Goal: Task Accomplishment & Management: Contribute content

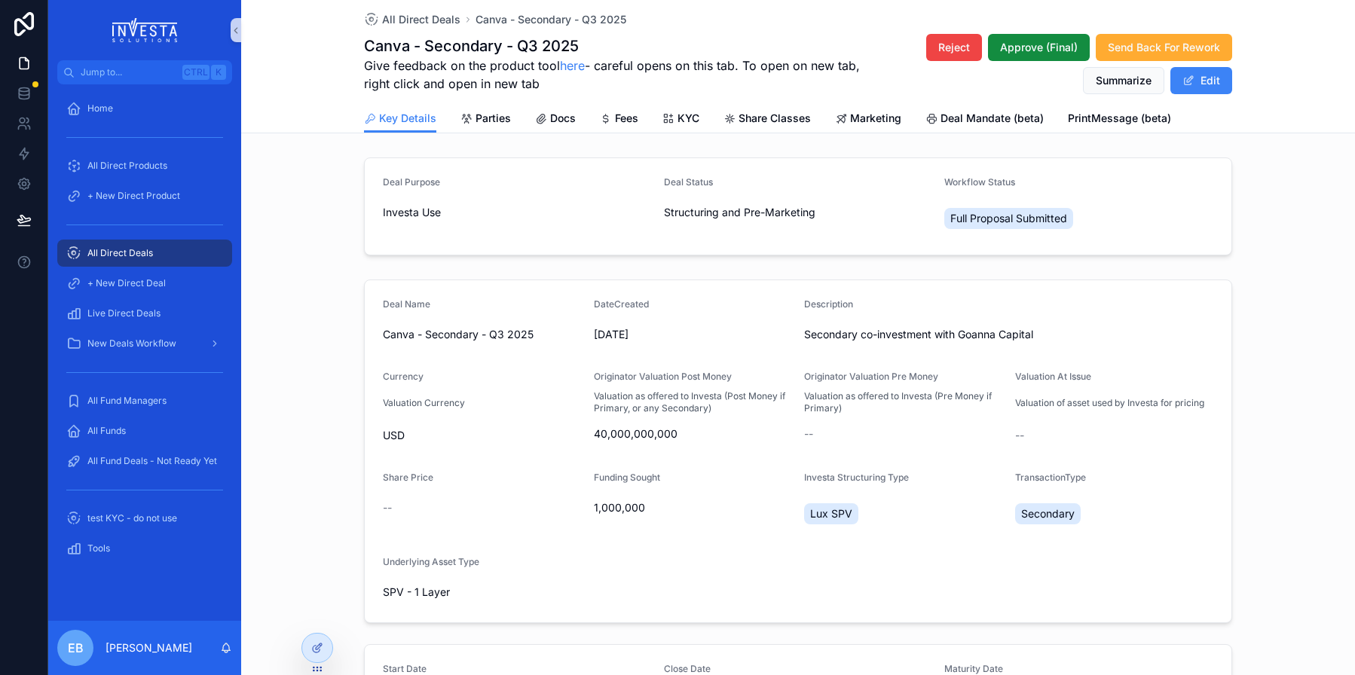
scroll to position [75, 0]
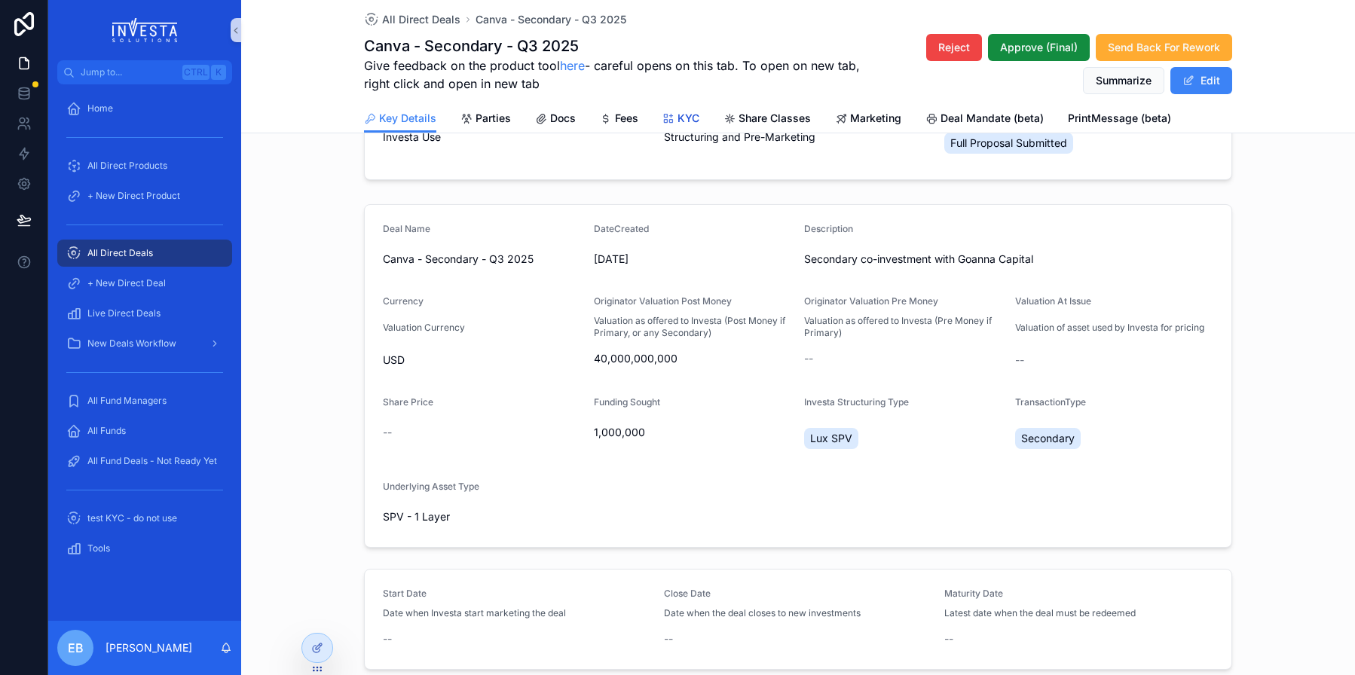
click at [666, 119] on icon "scrollable content" at bounding box center [669, 119] width 12 height 12
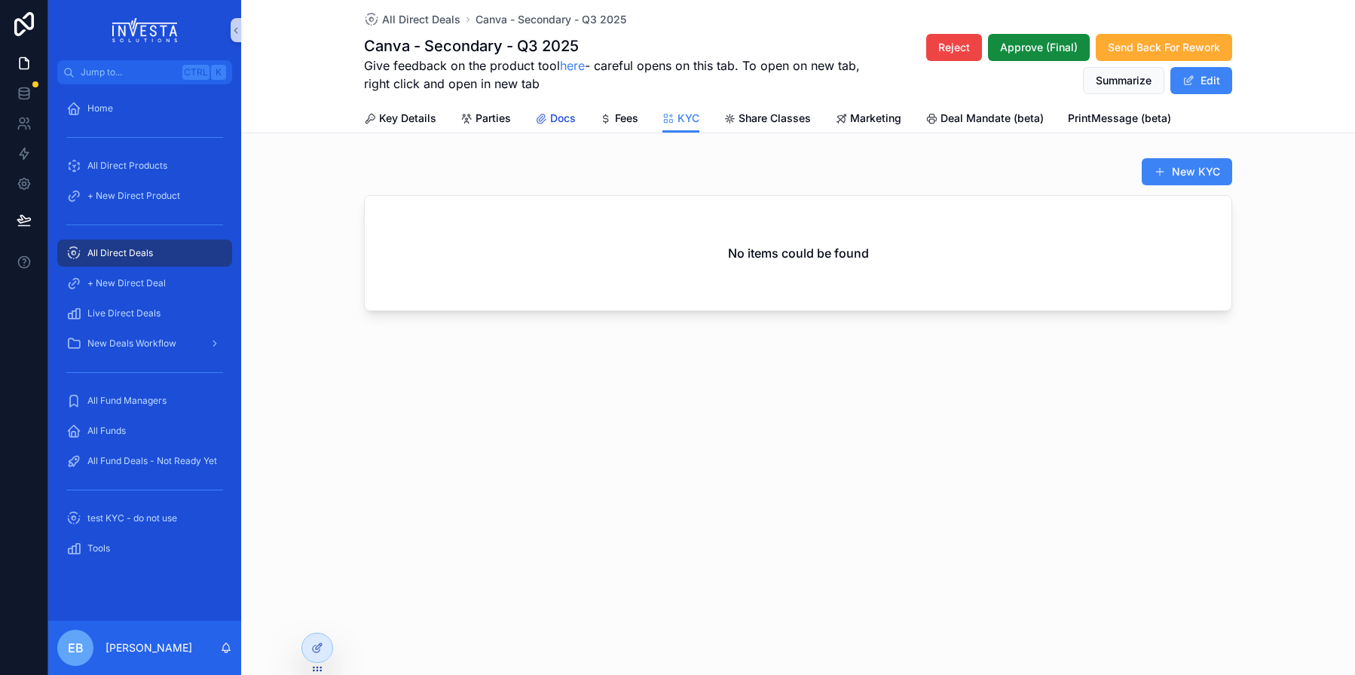
click at [560, 117] on span "Docs" at bounding box center [563, 118] width 26 height 15
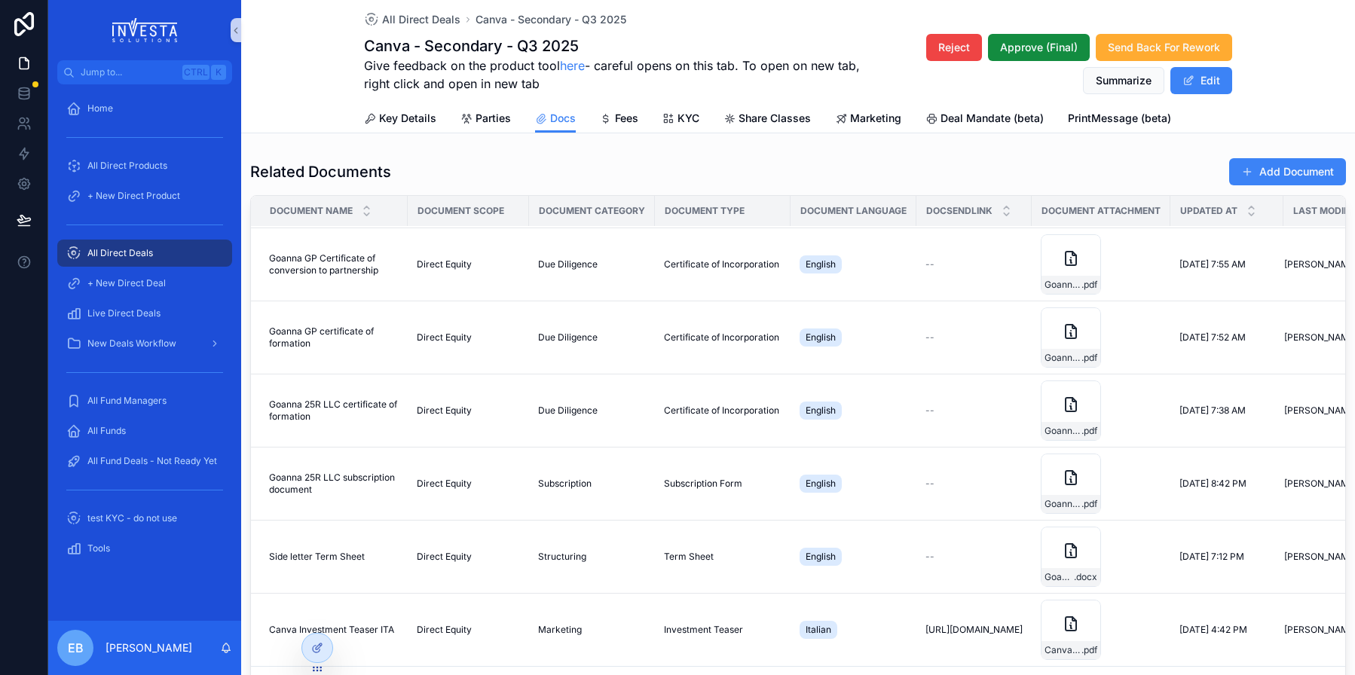
scroll to position [302, 0]
click at [395, 122] on span "Key Details" at bounding box center [407, 118] width 57 height 15
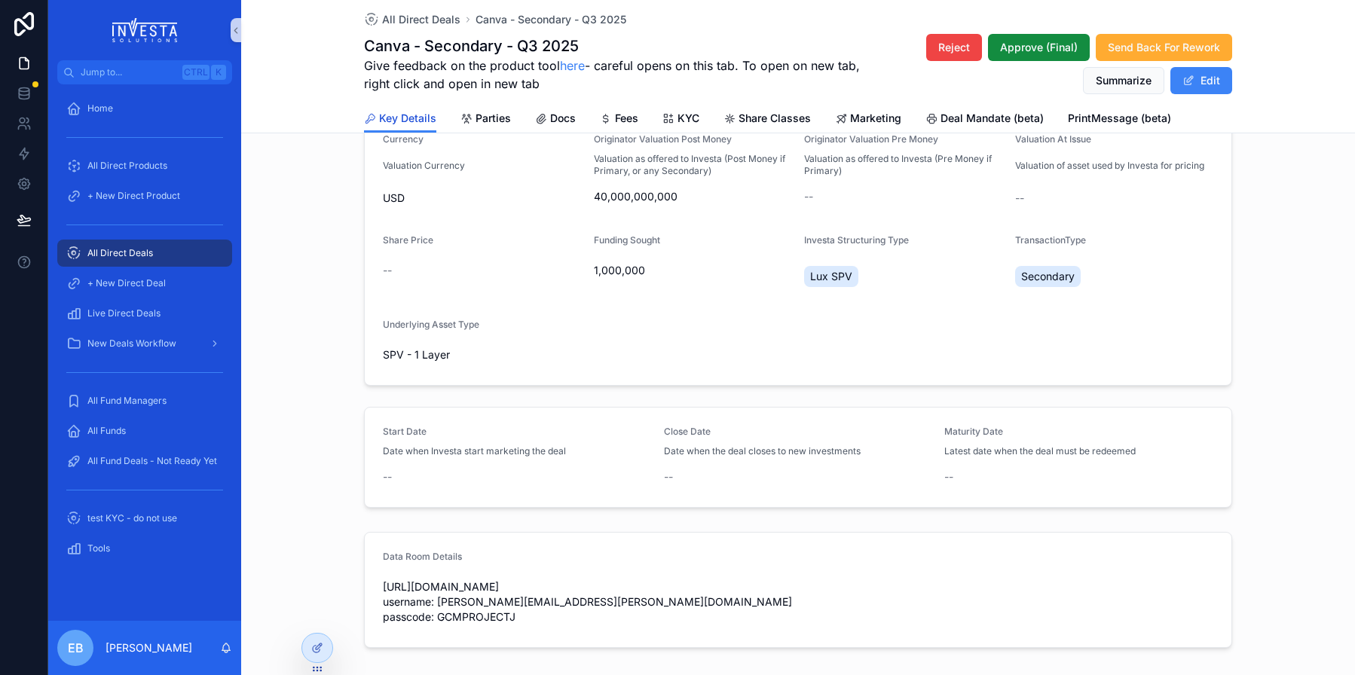
scroll to position [313, 0]
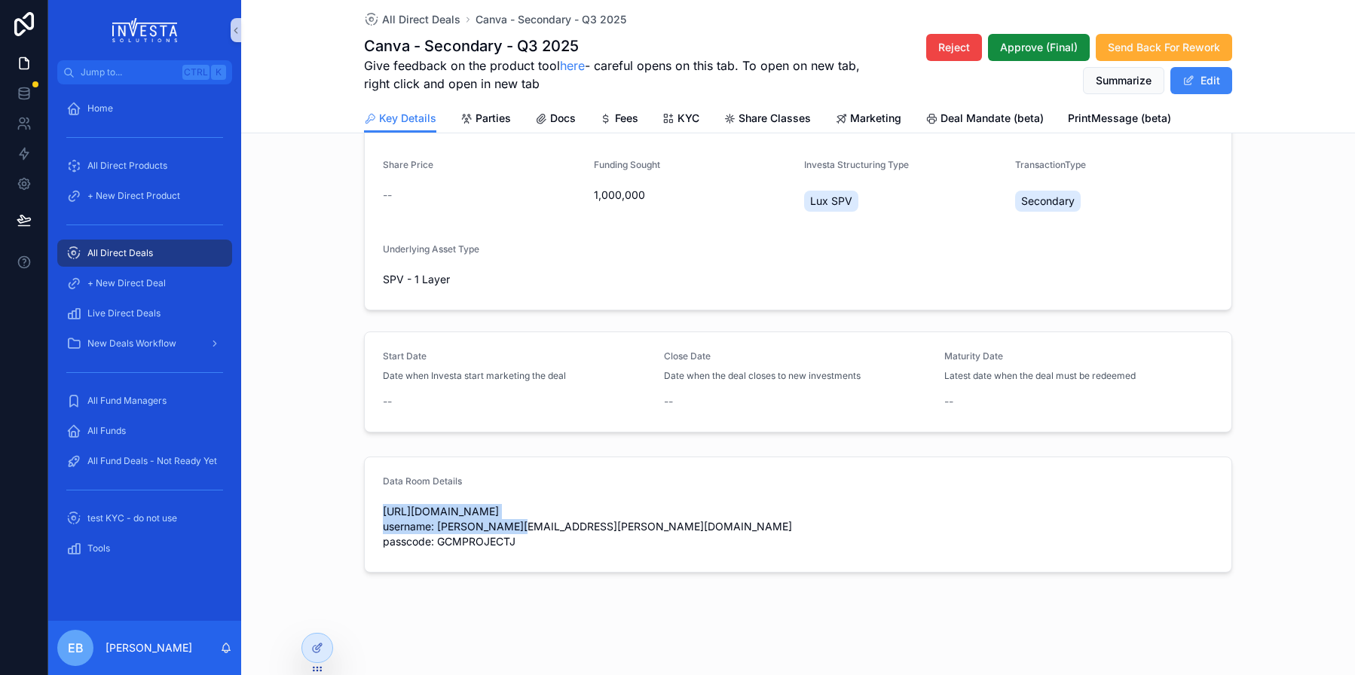
drag, startPoint x: 378, startPoint y: 511, endPoint x: 624, endPoint y: 510, distance: 246.5
click at [624, 510] on span "[URL][DOMAIN_NAME] username: [PERSON_NAME][EMAIL_ADDRESS][PERSON_NAME][DOMAIN_N…" at bounding box center [798, 526] width 831 height 45
copy span "[URL][DOMAIN_NAME]"
click at [470, 541] on span "[URL][DOMAIN_NAME] username: [PERSON_NAME][EMAIL_ADDRESS][PERSON_NAME][DOMAIN_N…" at bounding box center [798, 526] width 831 height 45
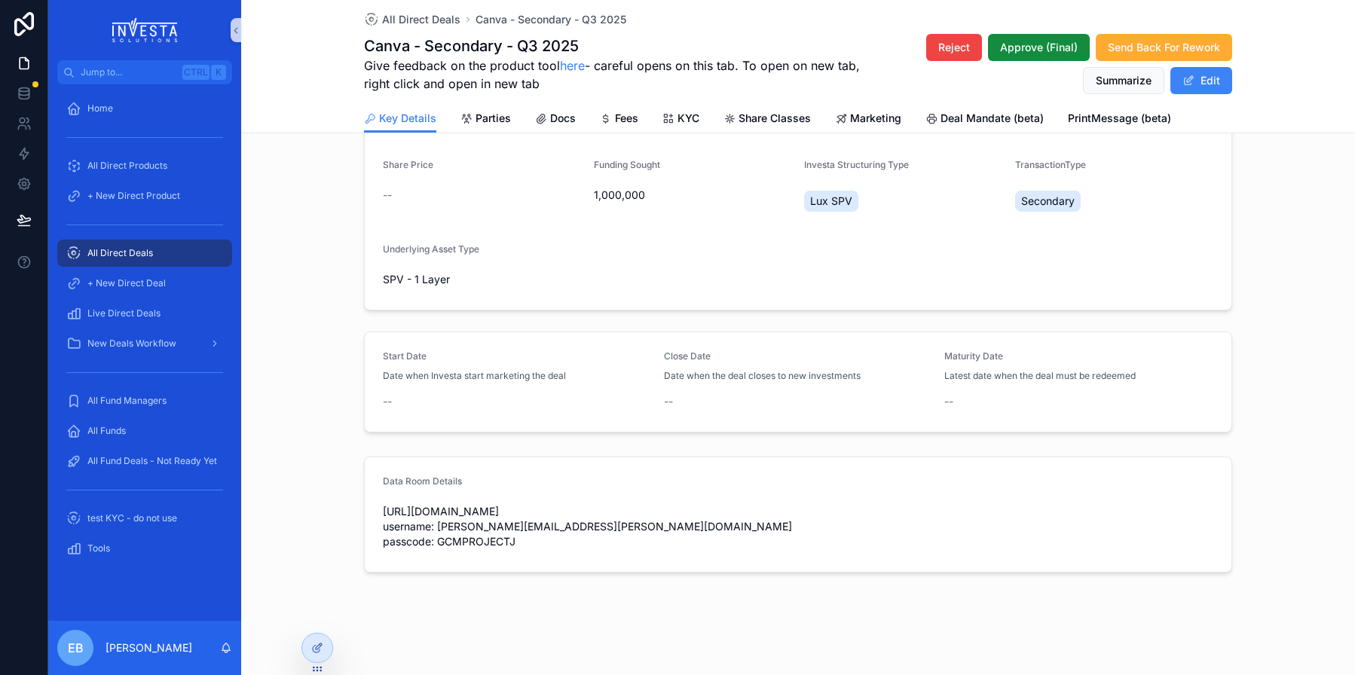
copy span "GCMPROJECTJ"
click at [542, 122] on div "Docs" at bounding box center [555, 118] width 41 height 15
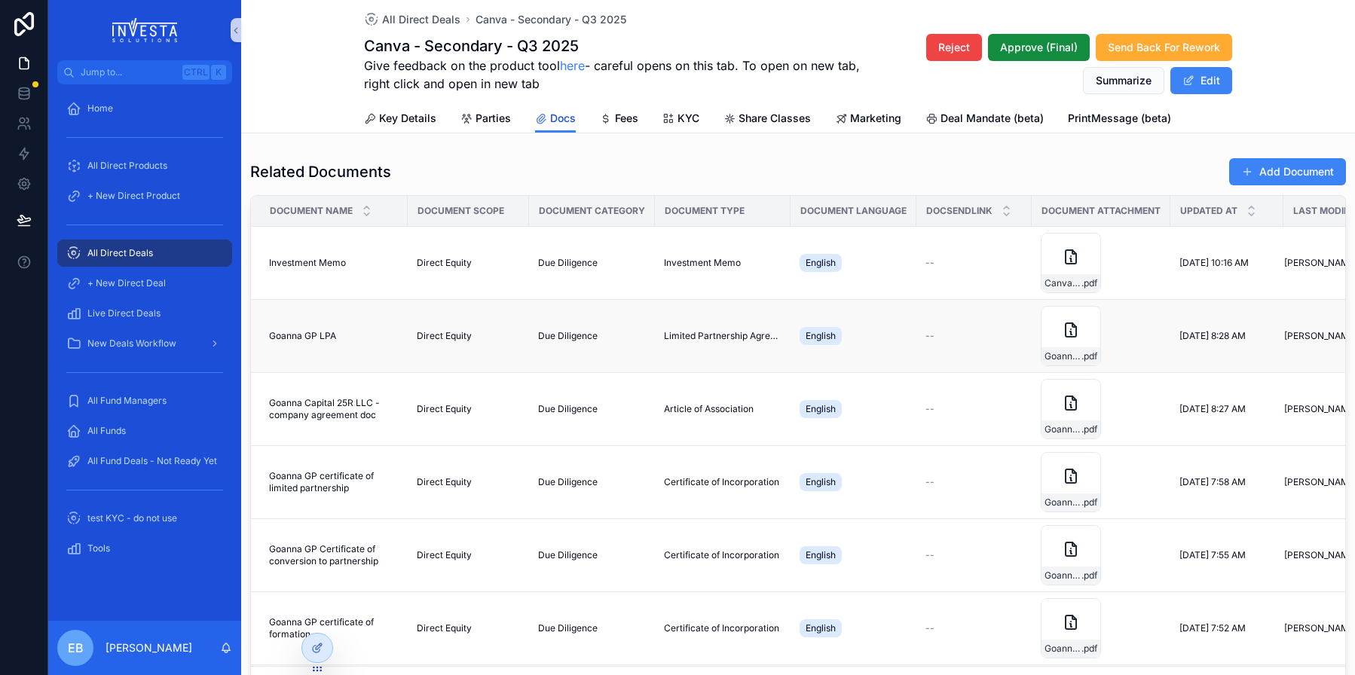
scroll to position [302, 0]
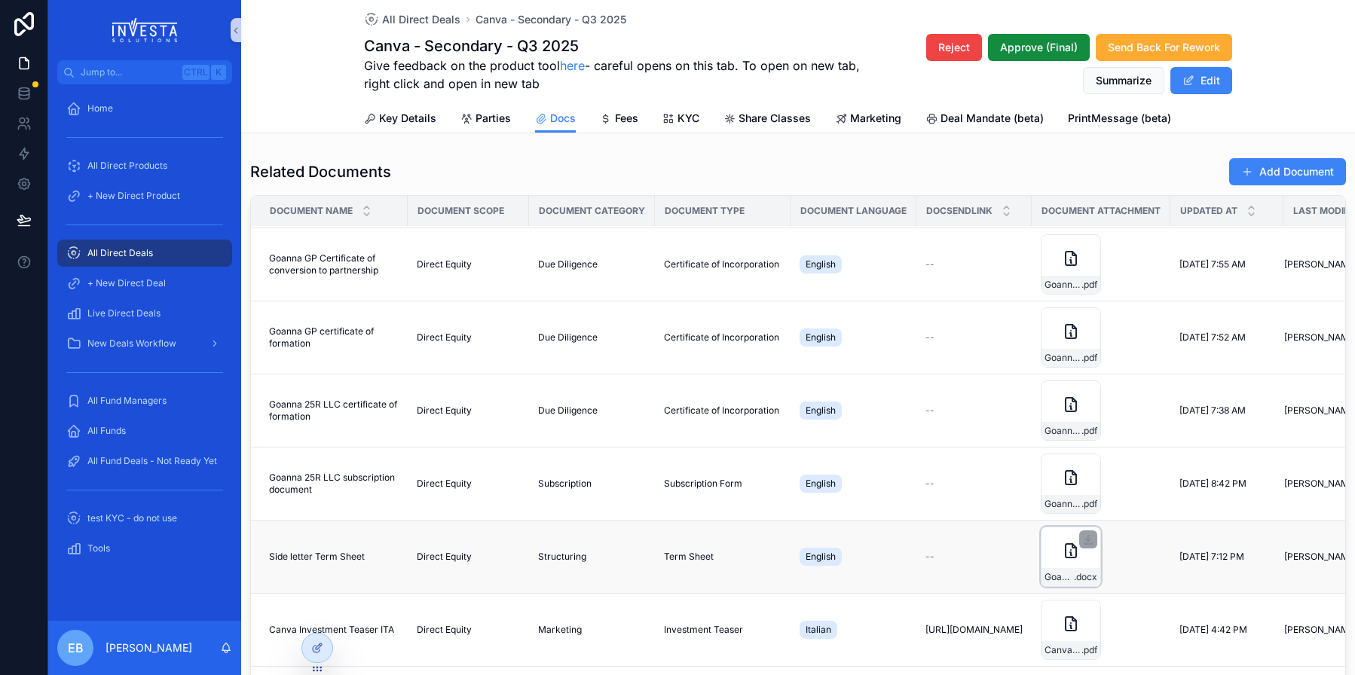
click at [1077, 542] on icon "scrollable content" at bounding box center [1071, 551] width 18 height 18
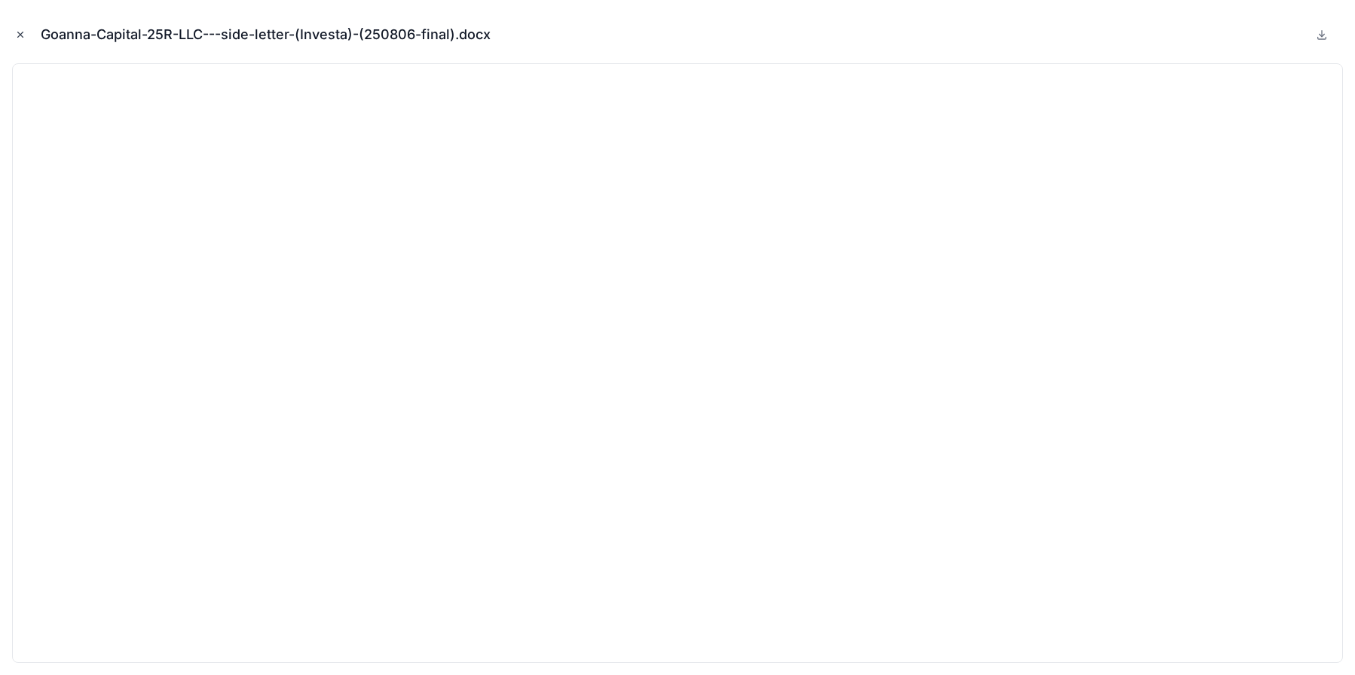
click at [20, 33] on icon "Close modal" at bounding box center [20, 34] width 11 height 11
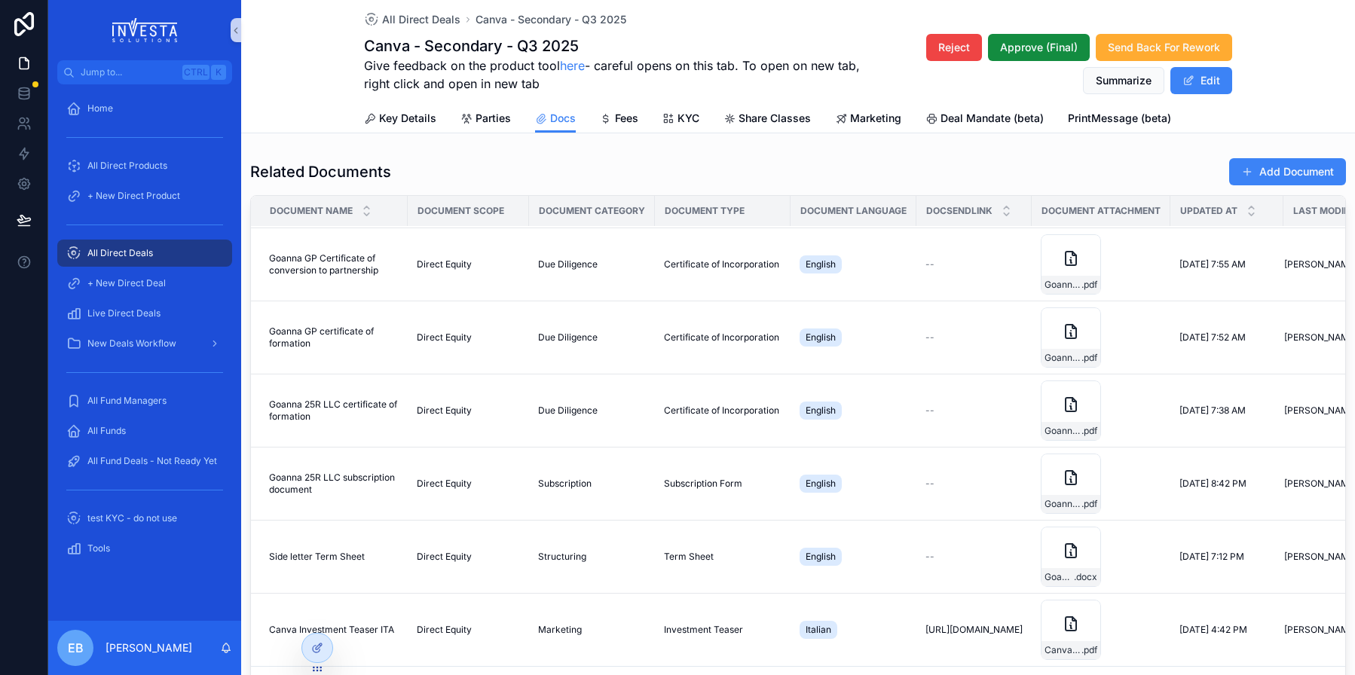
scroll to position [302, 0]
click at [1263, 169] on button "Add Document" at bounding box center [1288, 171] width 117 height 27
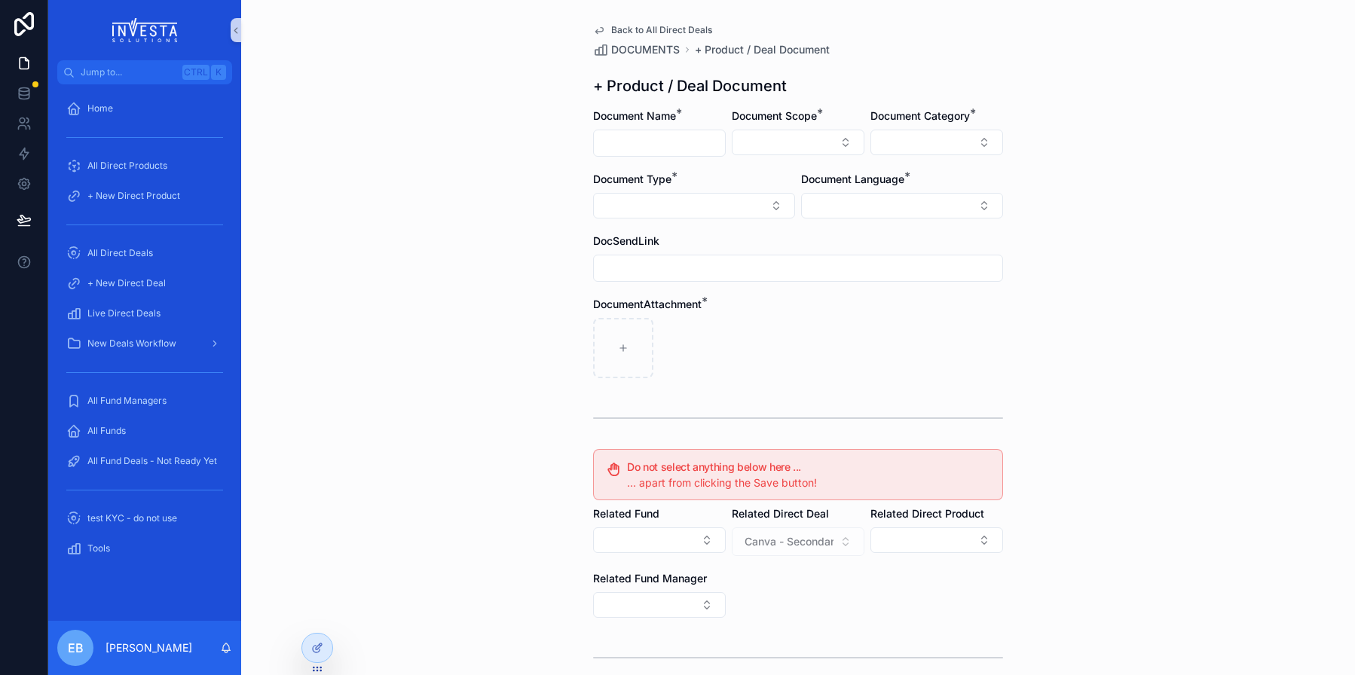
click at [628, 142] on input "scrollable content" at bounding box center [659, 143] width 131 height 21
type input "**********"
click at [845, 136] on button "Select Button" at bounding box center [798, 143] width 133 height 26
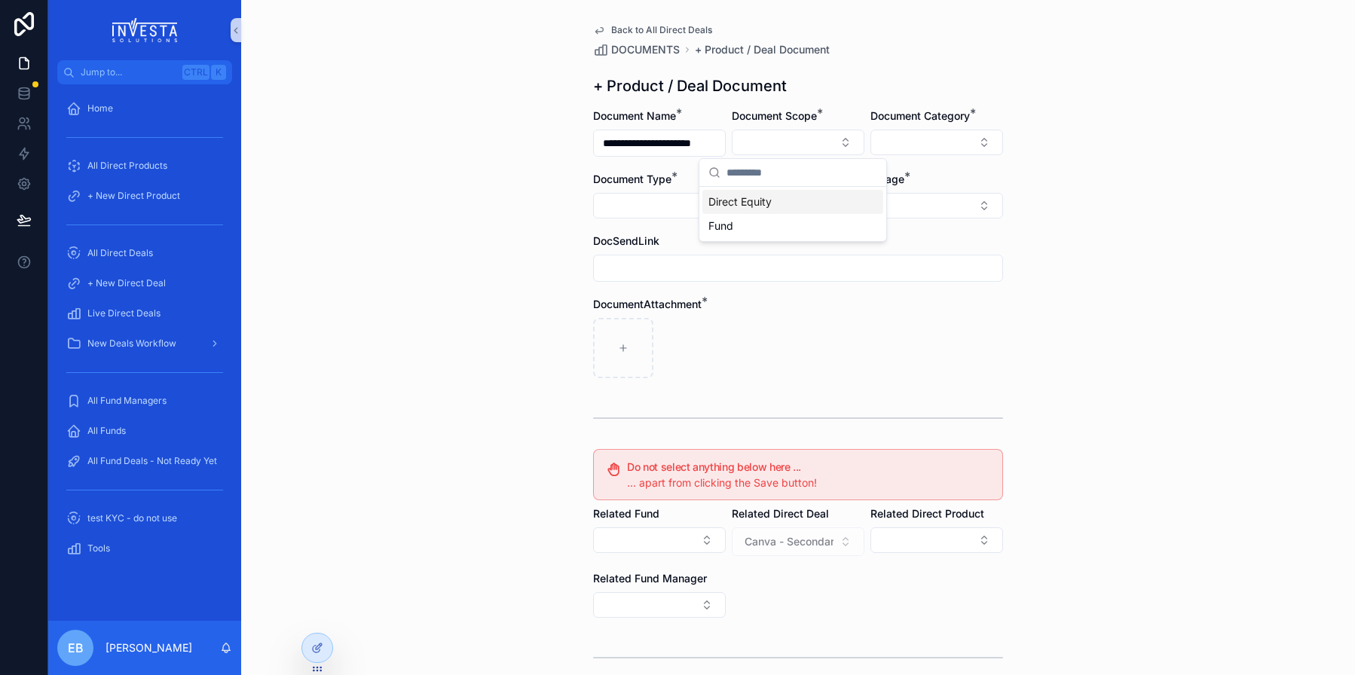
click at [775, 206] on div "Direct Equity" at bounding box center [793, 202] width 181 height 24
click at [940, 149] on button "Select Button" at bounding box center [937, 143] width 133 height 26
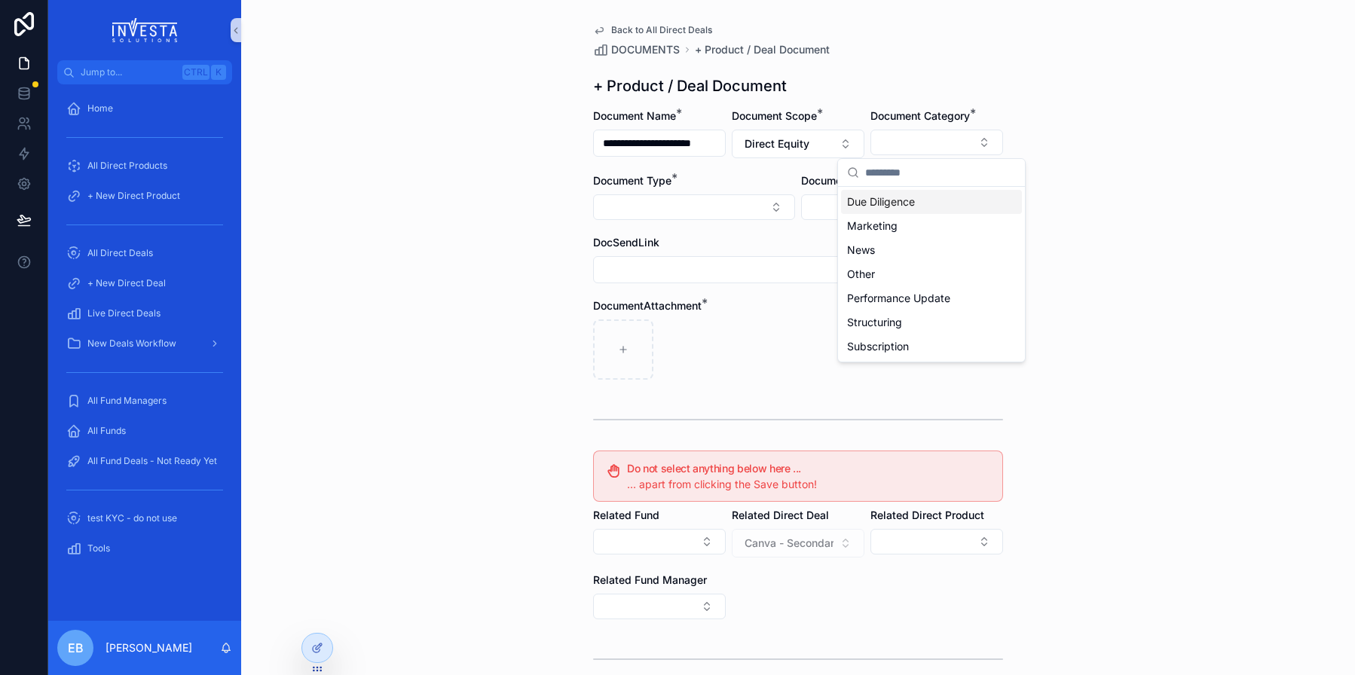
click at [907, 204] on span "Due Diligence" at bounding box center [881, 202] width 68 height 15
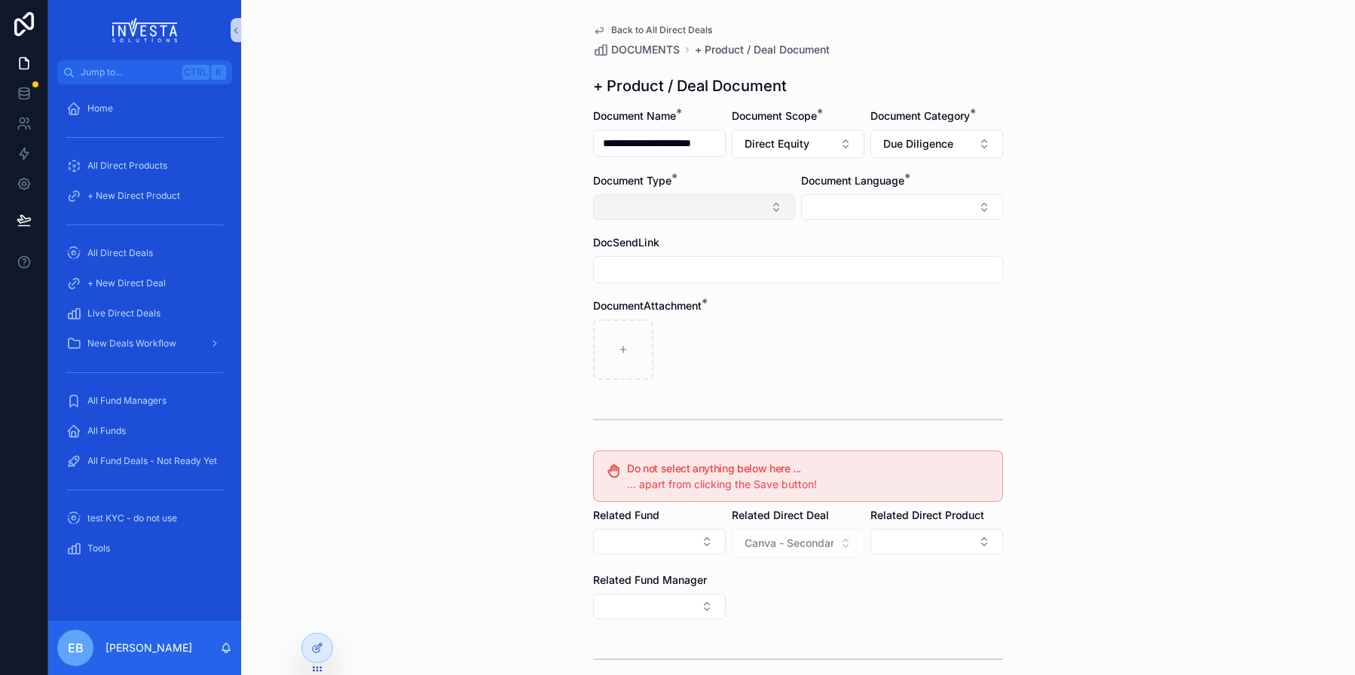
click at [730, 203] on button "Select Button" at bounding box center [694, 208] width 202 height 26
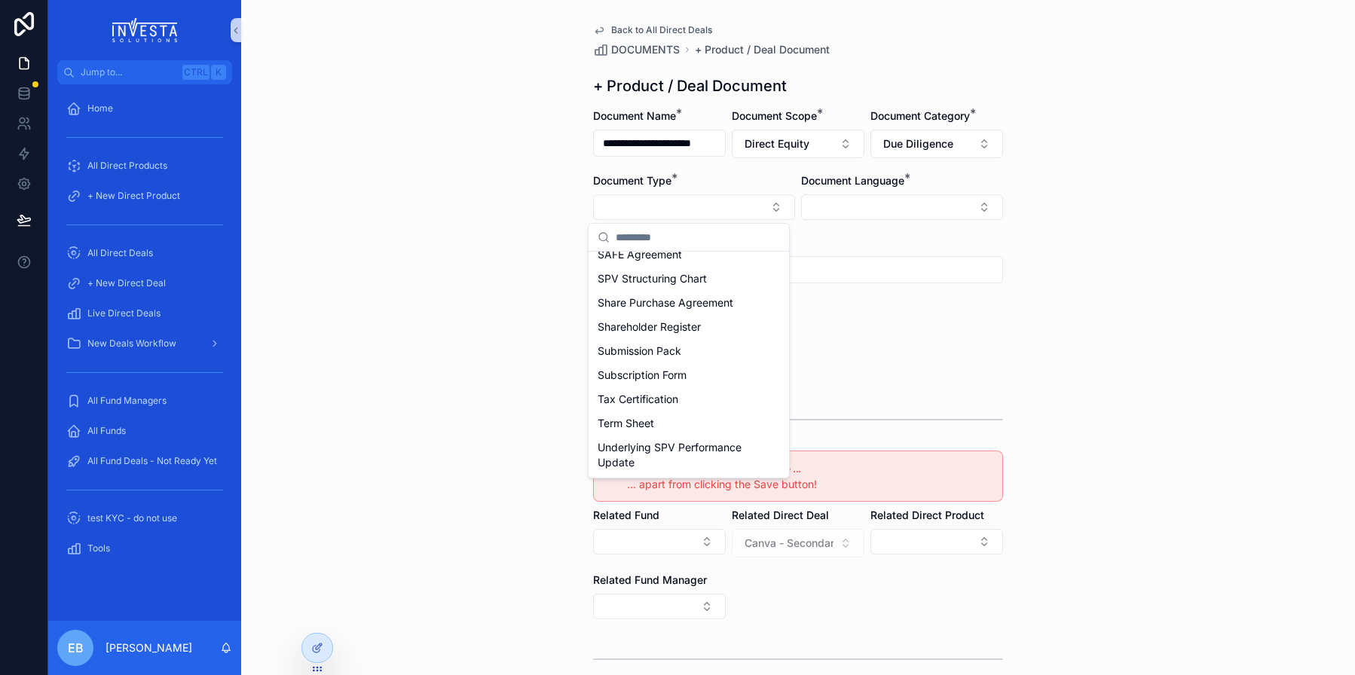
scroll to position [636, 0]
click at [703, 433] on div "Term Sheet" at bounding box center [689, 424] width 195 height 24
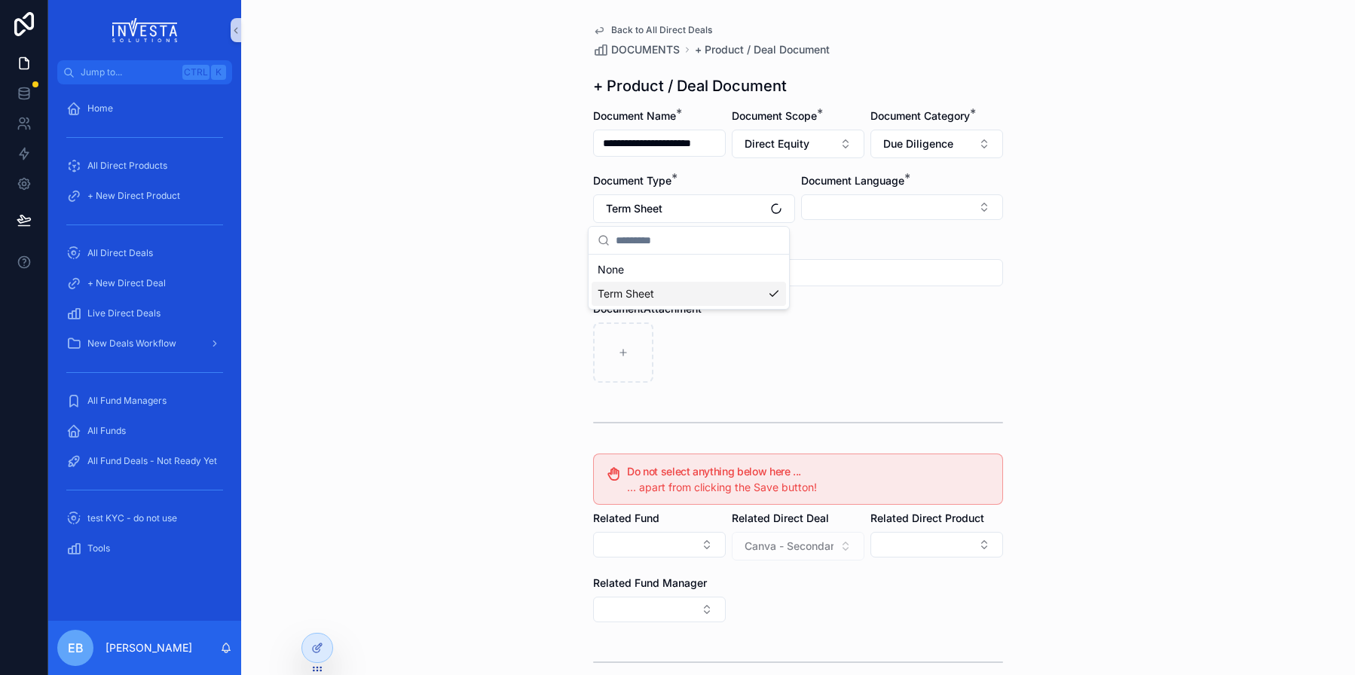
scroll to position [0, 0]
click at [982, 216] on button "Select Button" at bounding box center [902, 208] width 202 height 26
click at [829, 313] on span "English" at bounding box center [823, 315] width 35 height 15
click at [472, 287] on div "**********" at bounding box center [798, 337] width 1114 height 675
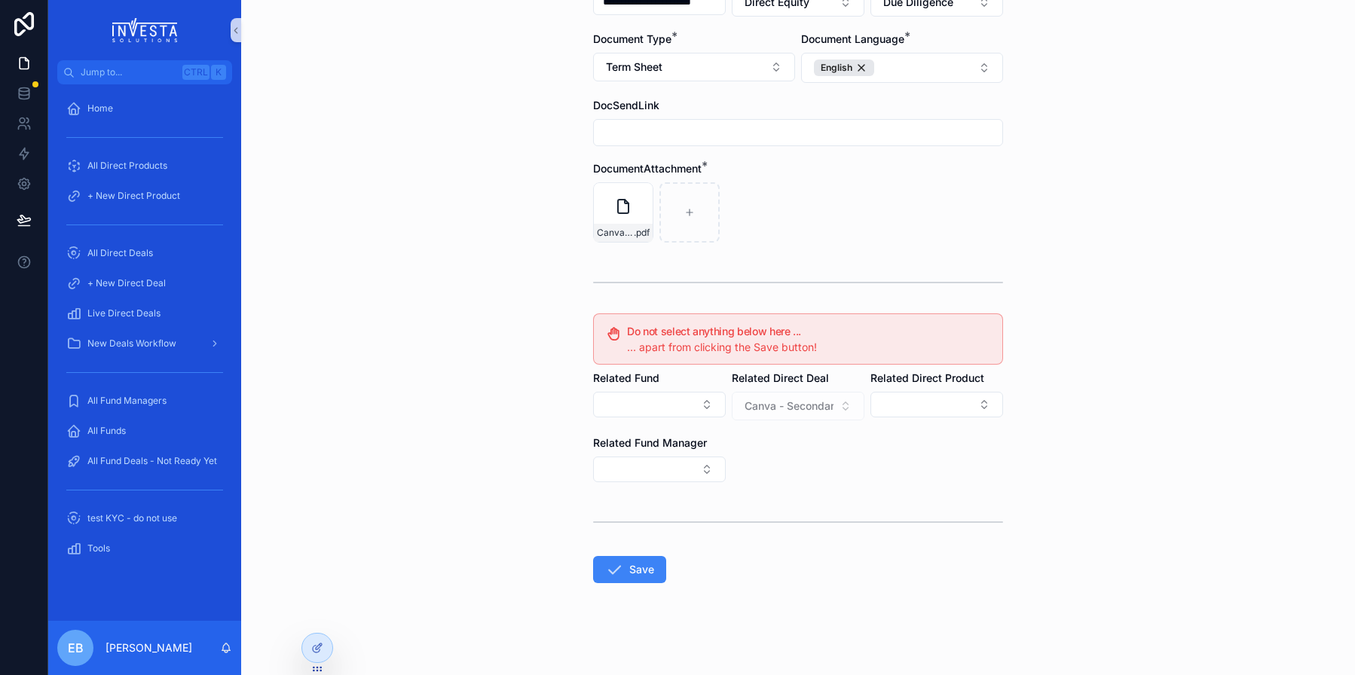
scroll to position [146, 0]
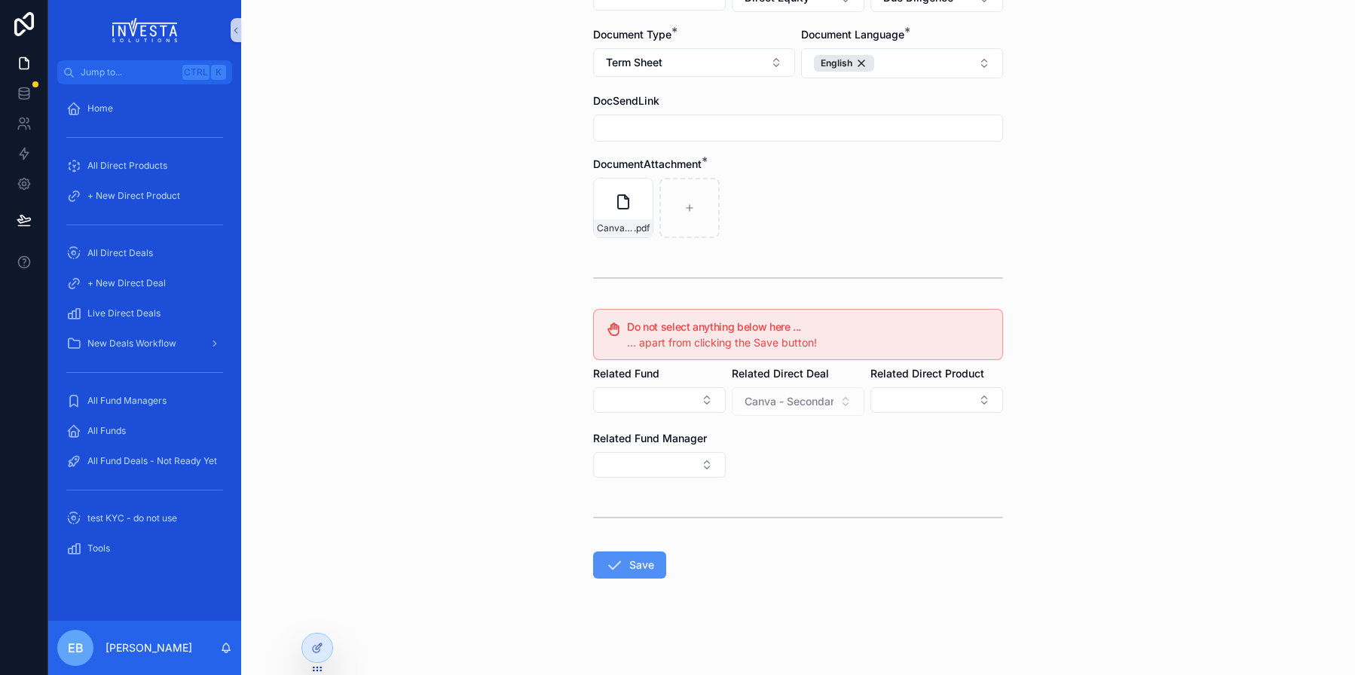
click at [630, 570] on button "Save" at bounding box center [629, 565] width 73 height 27
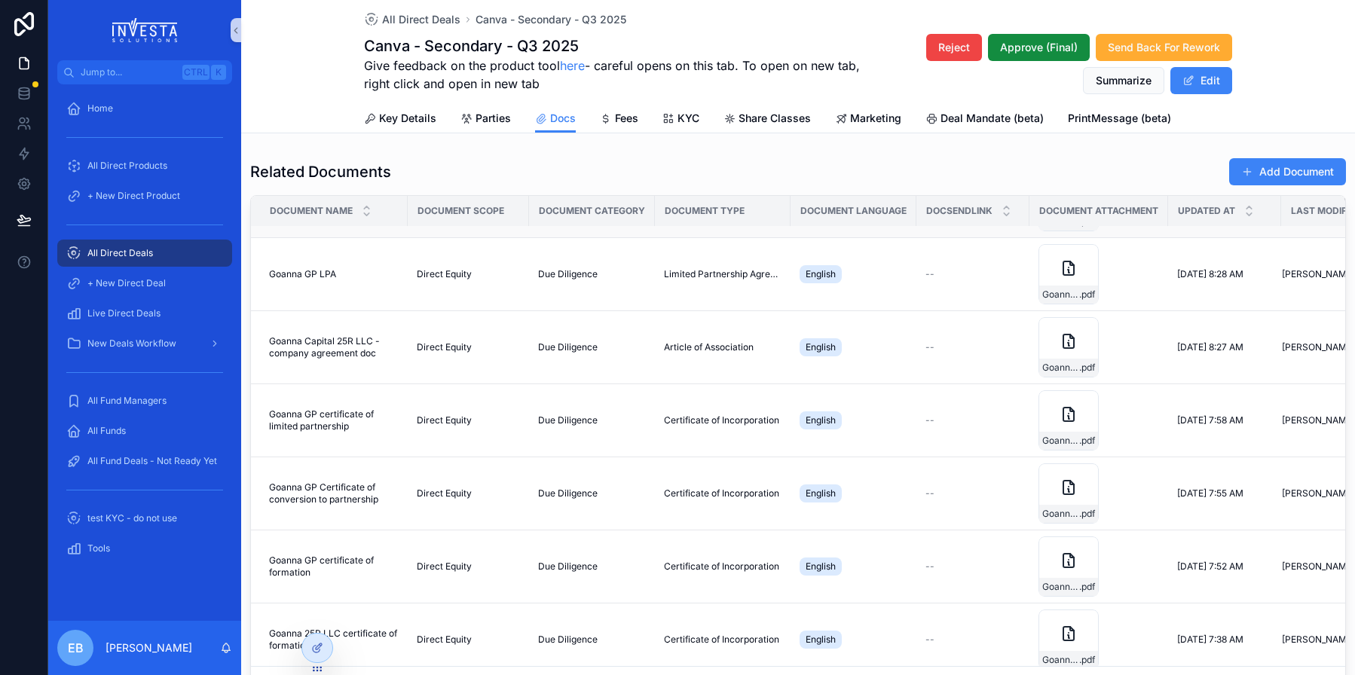
scroll to position [151, 0]
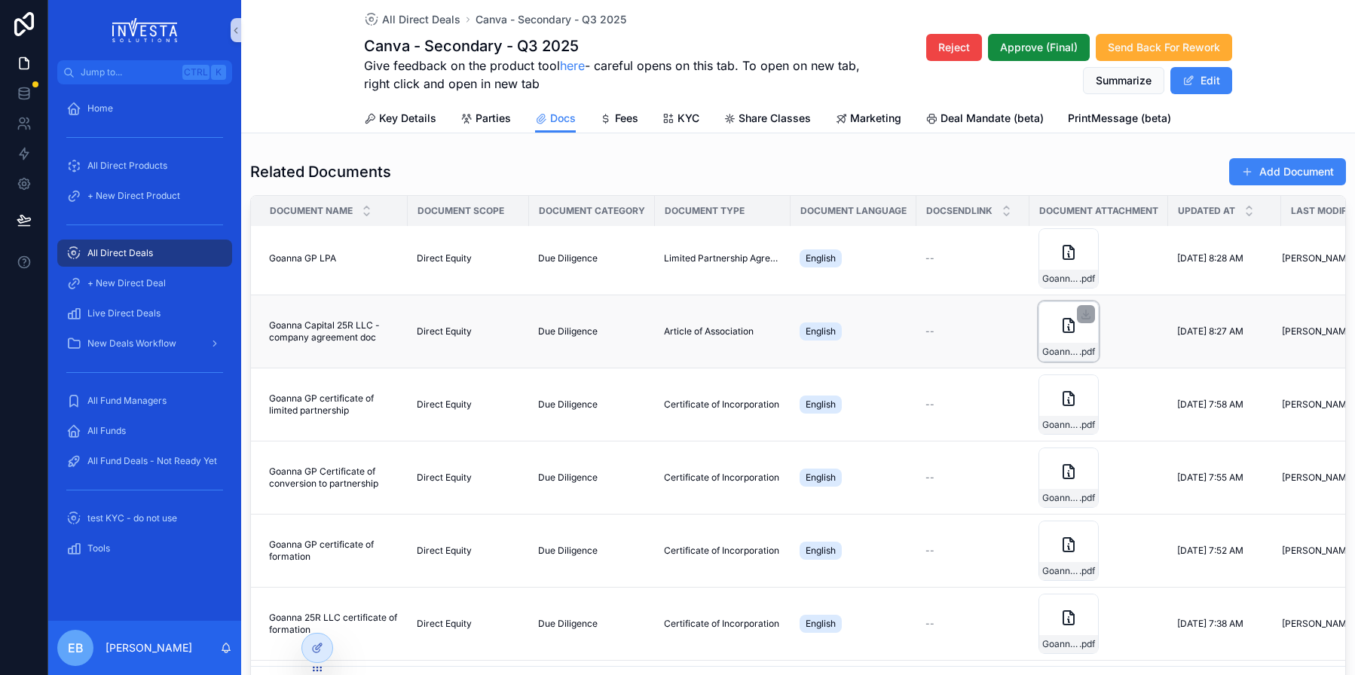
click at [1060, 322] on icon "scrollable content" at bounding box center [1069, 326] width 18 height 18
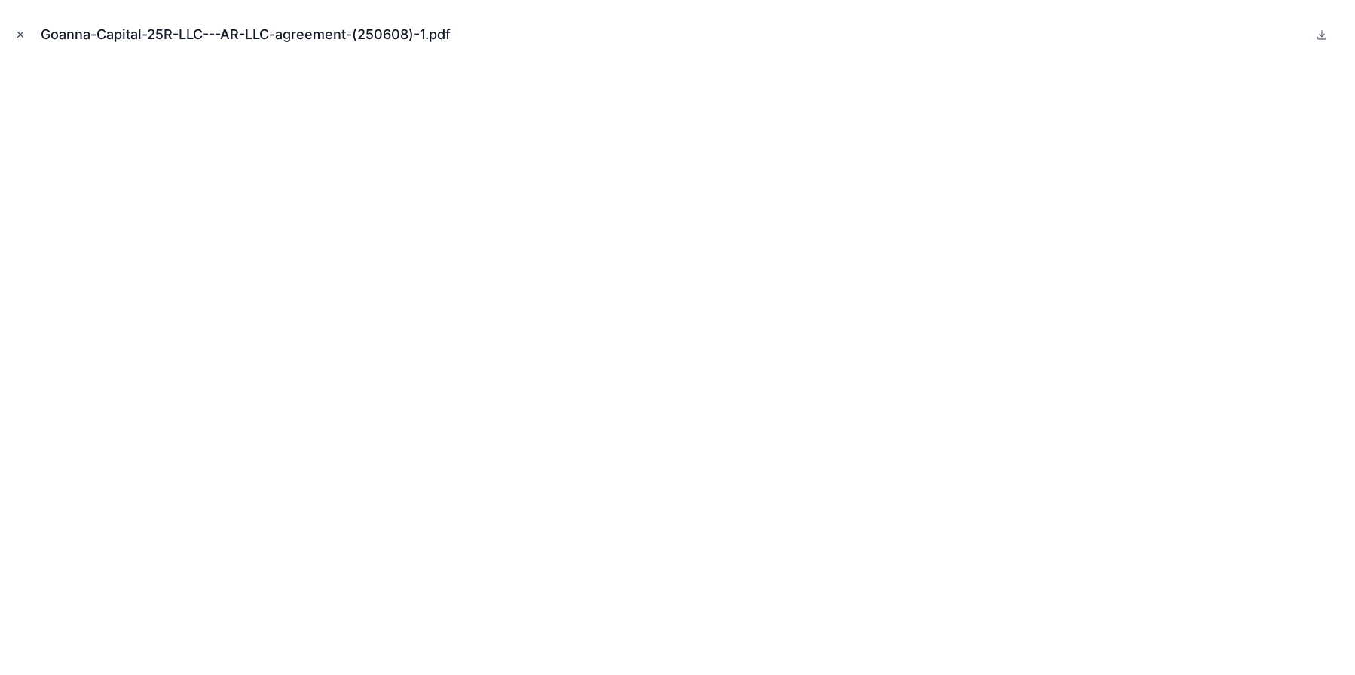
click at [16, 28] on button "Close modal" at bounding box center [20, 34] width 17 height 17
